Goal: Find specific page/section: Find specific page/section

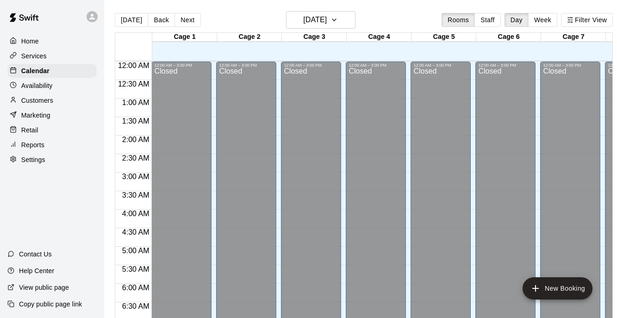
scroll to position [554, 183]
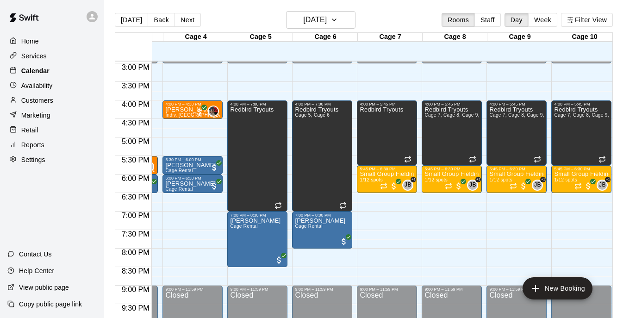
click at [39, 69] on p "Calendar" at bounding box center [35, 70] width 28 height 9
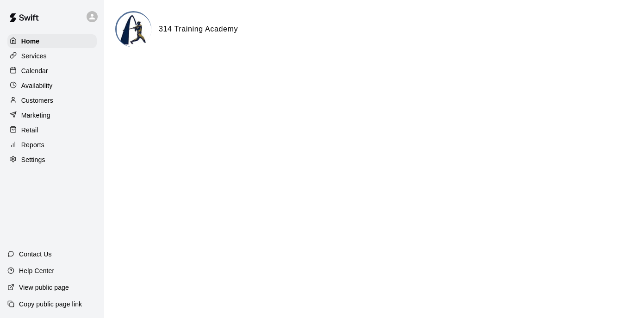
click at [43, 103] on p "Customers" at bounding box center [37, 100] width 32 height 9
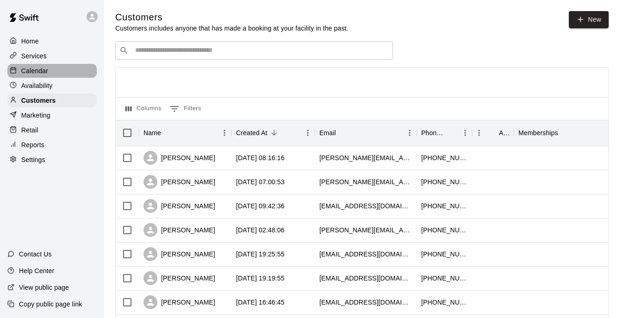
click at [50, 69] on div "Calendar" at bounding box center [51, 71] width 89 height 14
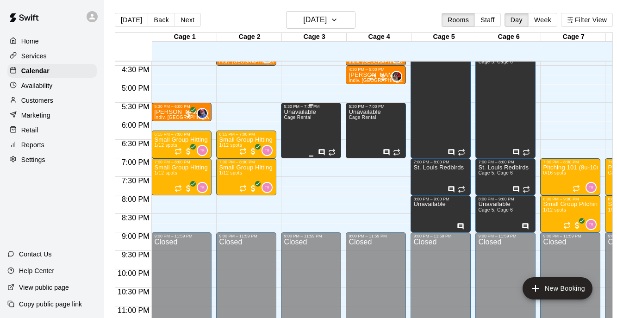
scroll to position [609, 0]
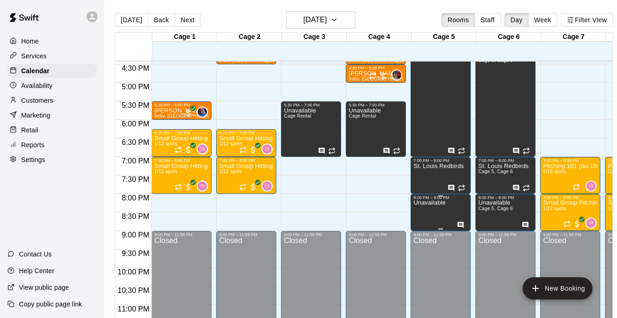
click at [466, 225] on div at bounding box center [462, 224] width 10 height 7
click at [468, 227] on icon "edit" at bounding box center [466, 230] width 11 height 11
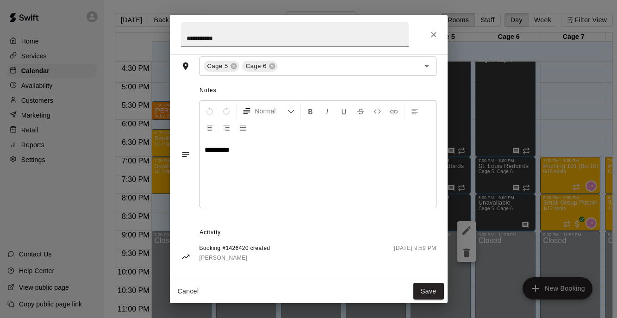
scroll to position [196, 0]
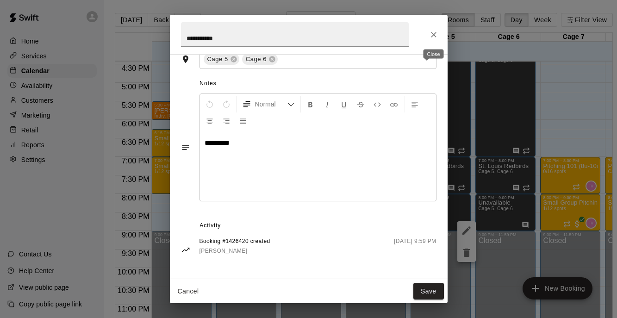
click at [434, 35] on icon "Close" at bounding box center [434, 35] width 6 height 6
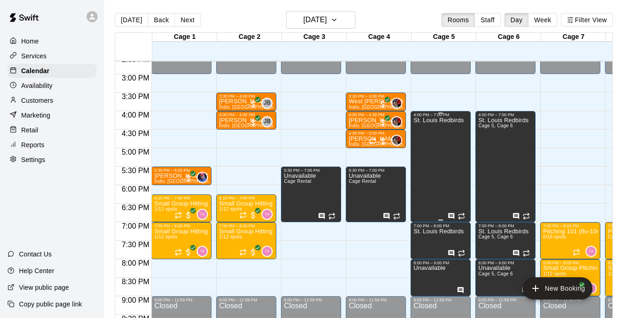
scroll to position [530, 0]
